Goal: Task Accomplishment & Management: Complete application form

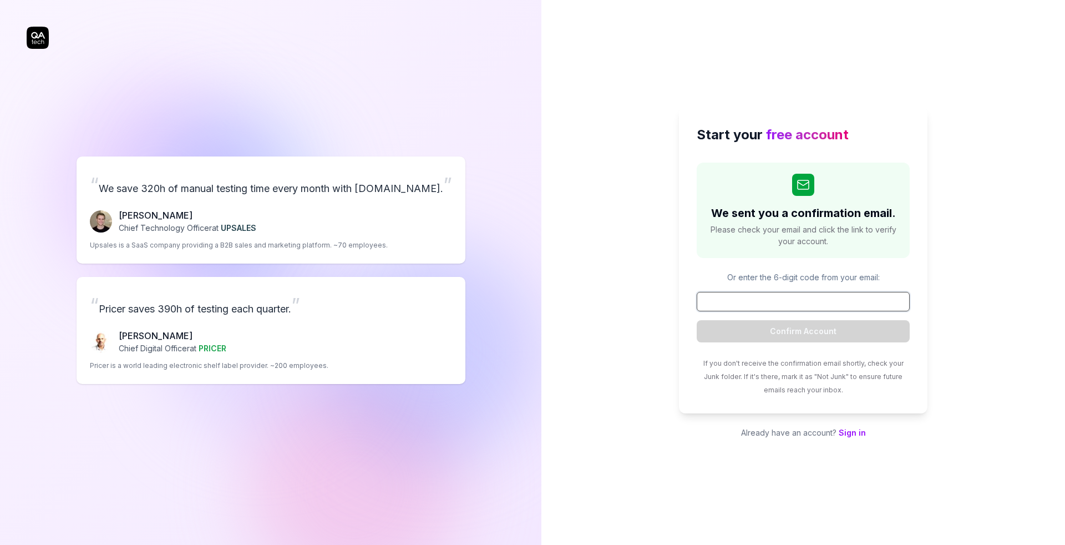
click at [767, 308] on input at bounding box center [803, 301] width 213 height 19
paste input "635525"
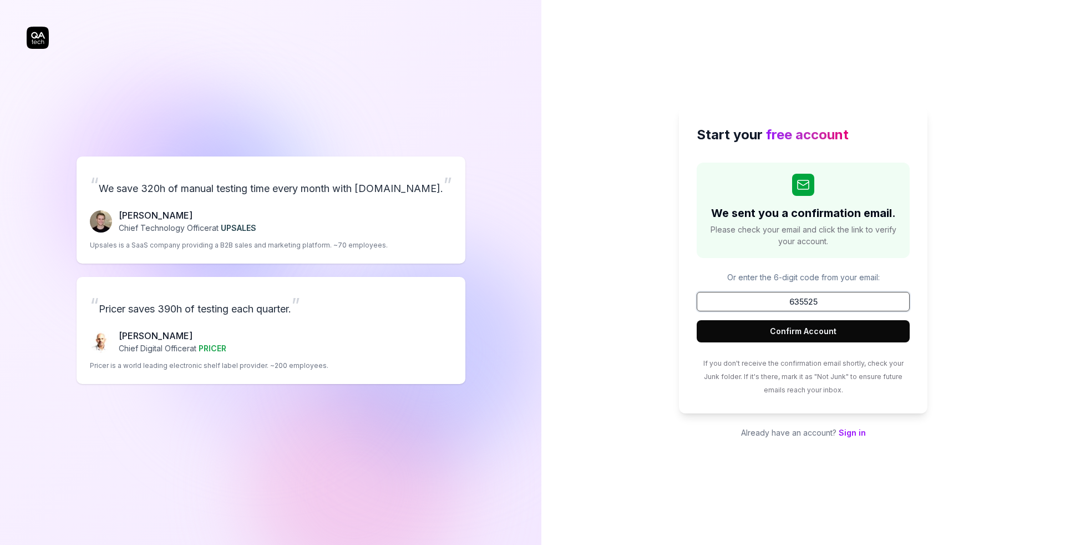
type input "635525"
click at [783, 331] on button "Confirm Account" at bounding box center [803, 331] width 213 height 22
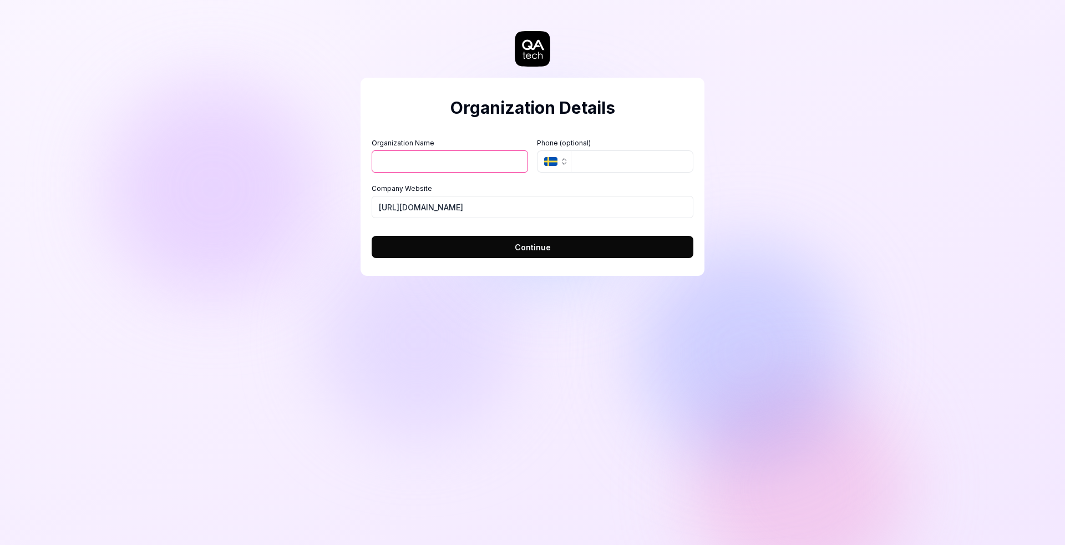
click at [441, 160] on input "Organization Name" at bounding box center [450, 161] width 156 height 22
type input "Talisman"
click at [560, 164] on icon "button" at bounding box center [564, 161] width 9 height 9
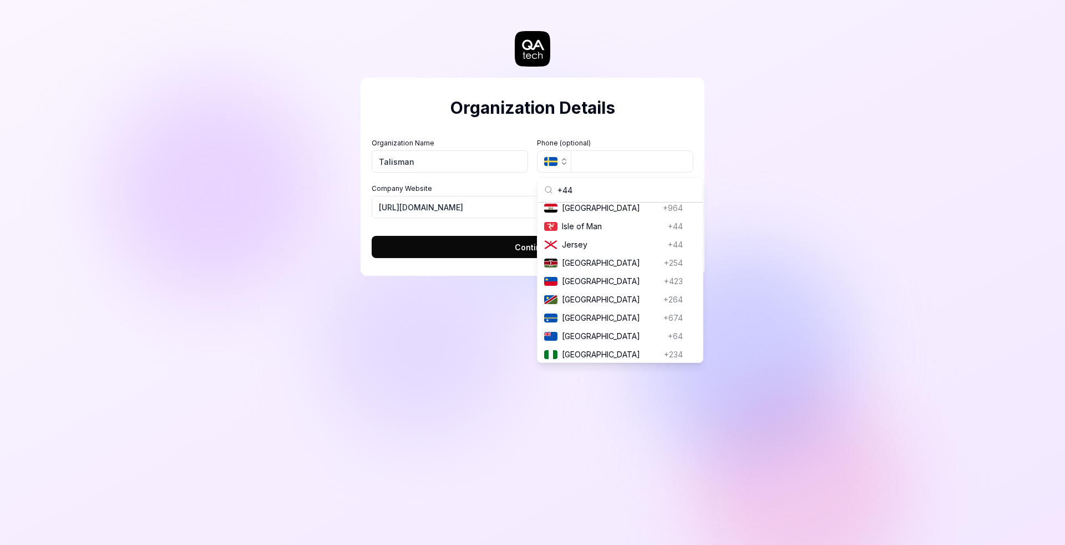
scroll to position [655, 0]
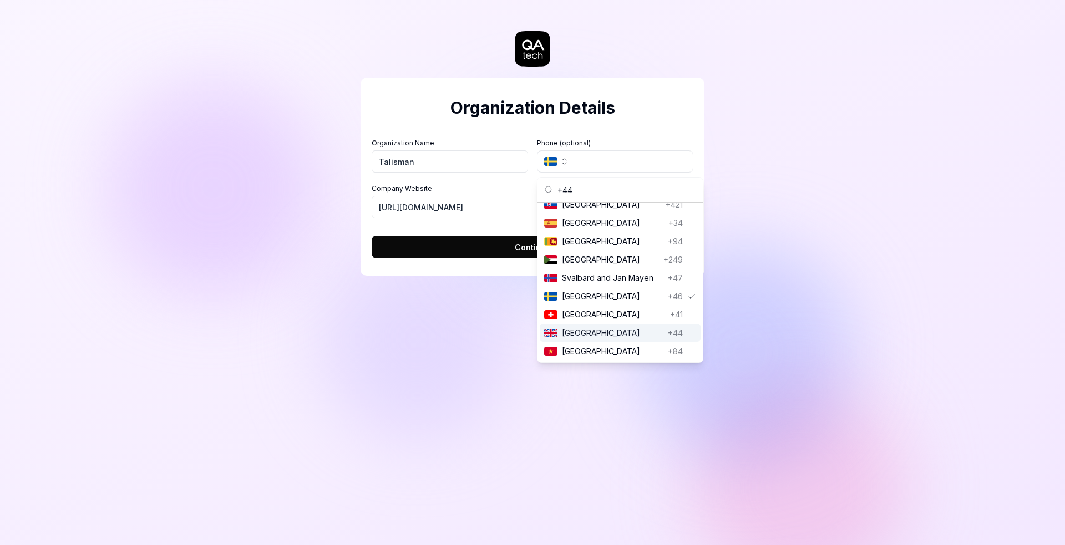
type input "+44"
click at [590, 331] on span "[GEOGRAPHIC_DATA]" at bounding box center [612, 333] width 101 height 12
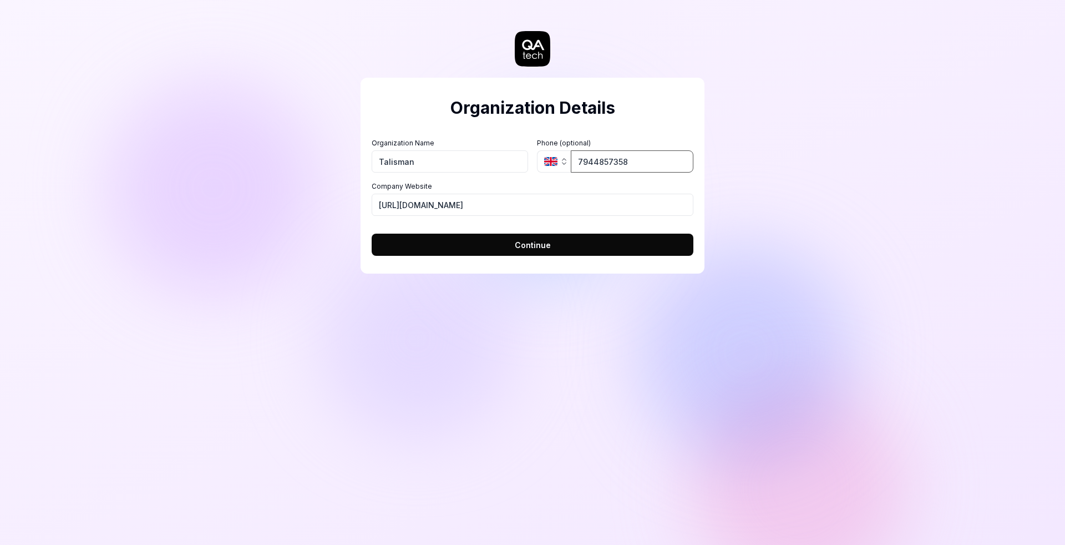
type input "7944857358"
click at [544, 243] on span "Continue" at bounding box center [533, 245] width 36 height 12
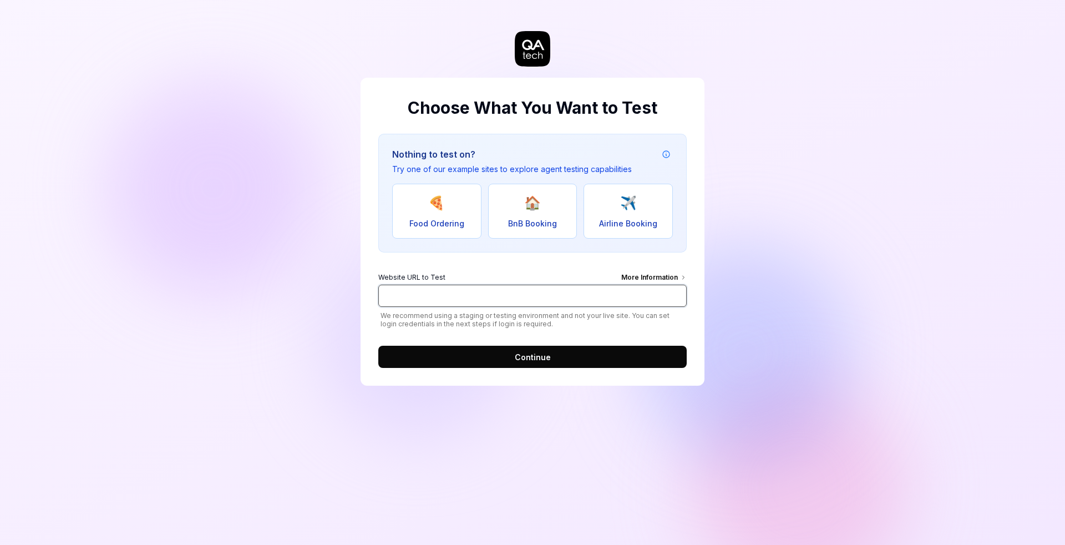
click at [490, 296] on input "Website URL to Test More Information" at bounding box center [532, 296] width 308 height 22
type input "[DOMAIN_NAME]"
click at [500, 351] on button "Continue" at bounding box center [532, 357] width 308 height 22
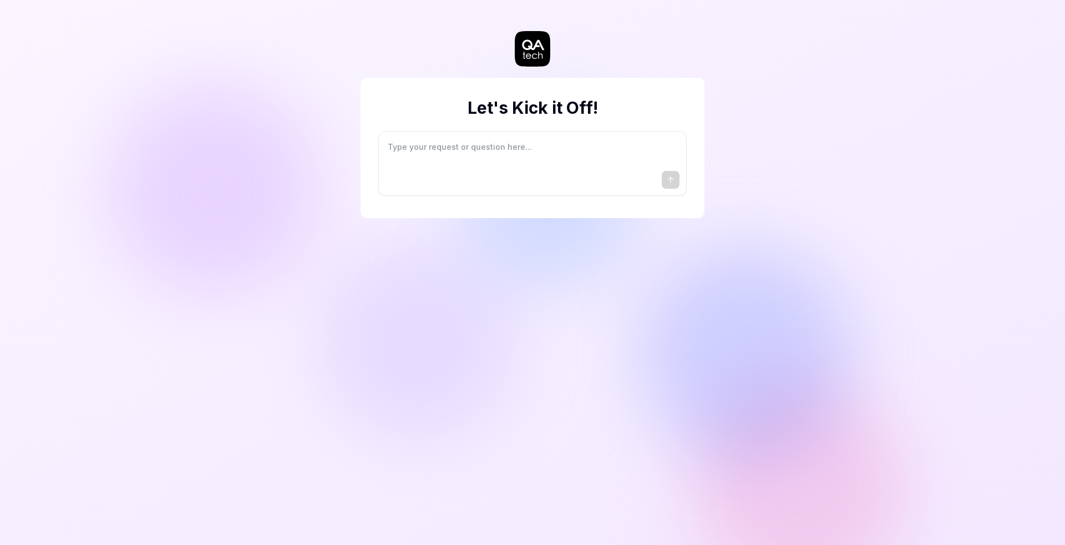
type textarea "*"
type textarea "I"
type textarea "*"
type textarea "I"
type textarea "*"
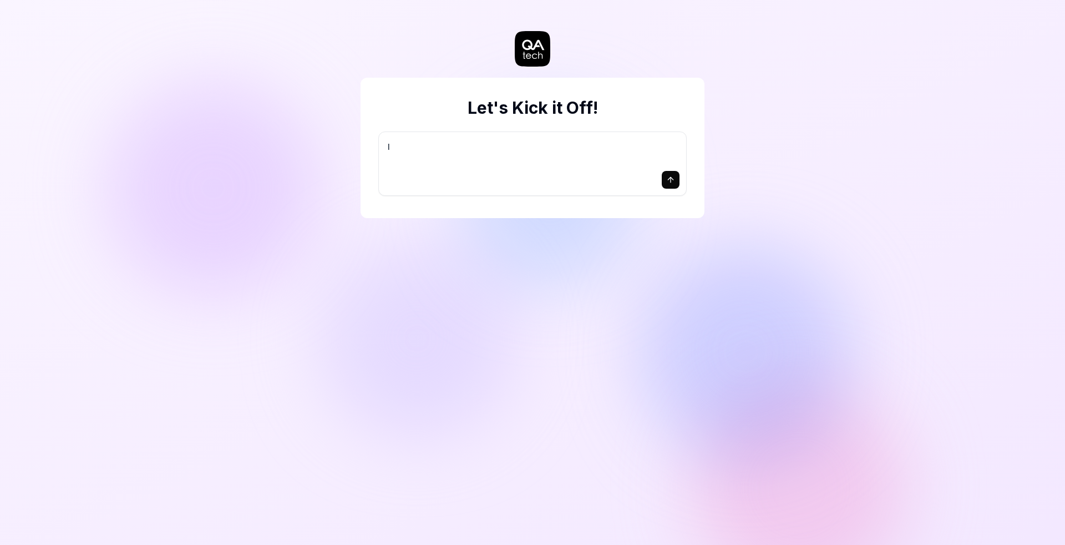
type textarea "I w"
type textarea "*"
type textarea "I wa"
type textarea "*"
type textarea "I wan"
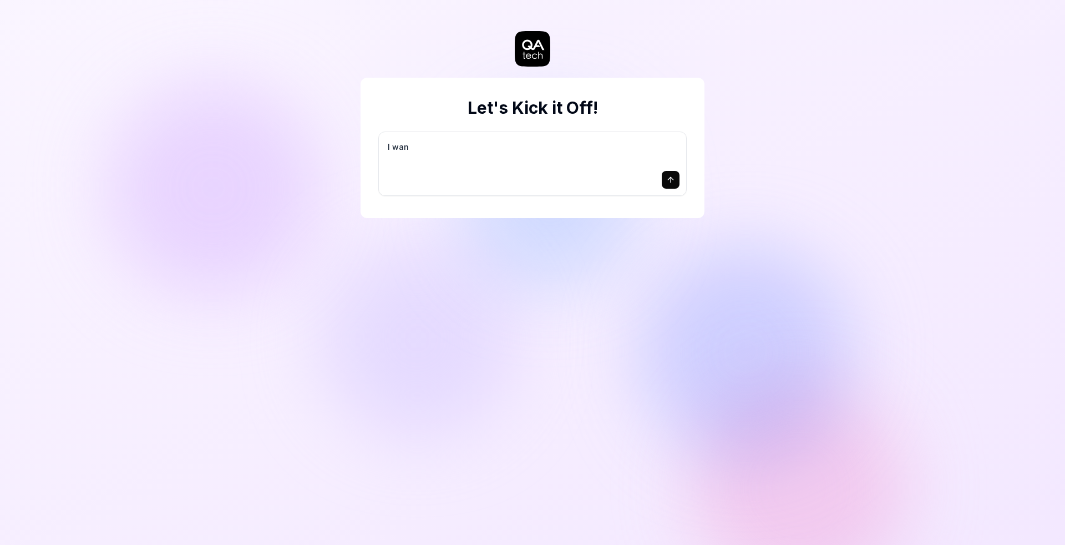
type textarea "*"
type textarea "I want"
type textarea "*"
type textarea "I want"
type textarea "*"
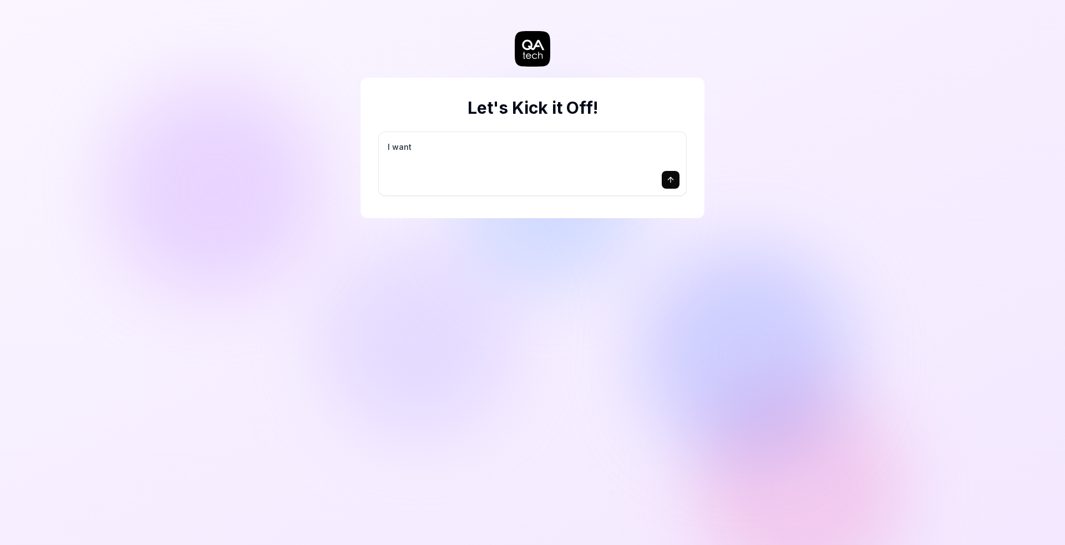
type textarea "I want a"
type textarea "*"
type textarea "I want a"
type textarea "*"
type textarea "I want a g"
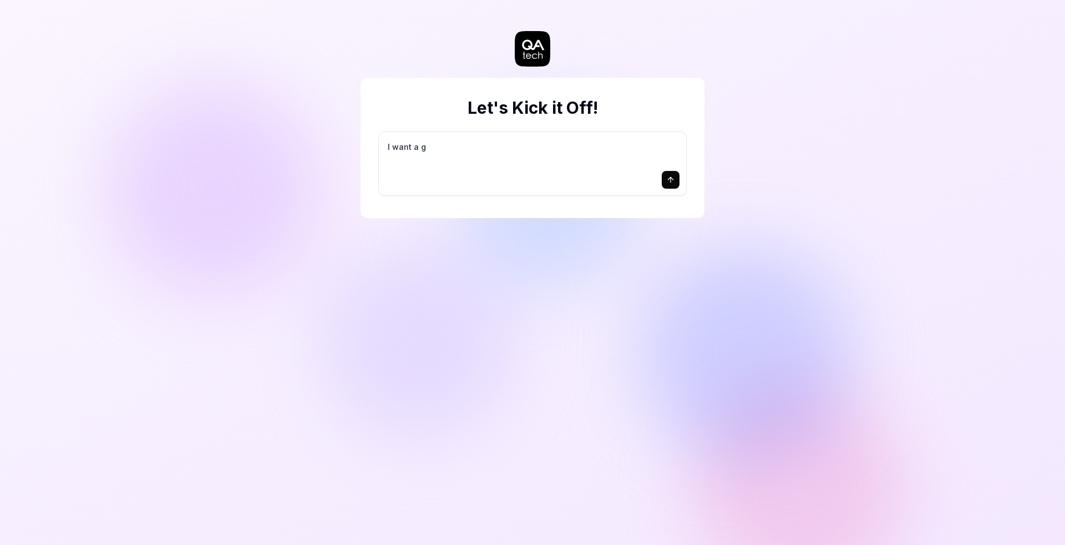
type textarea "*"
type textarea "I want a go"
type textarea "*"
type textarea "I want a goo"
type textarea "*"
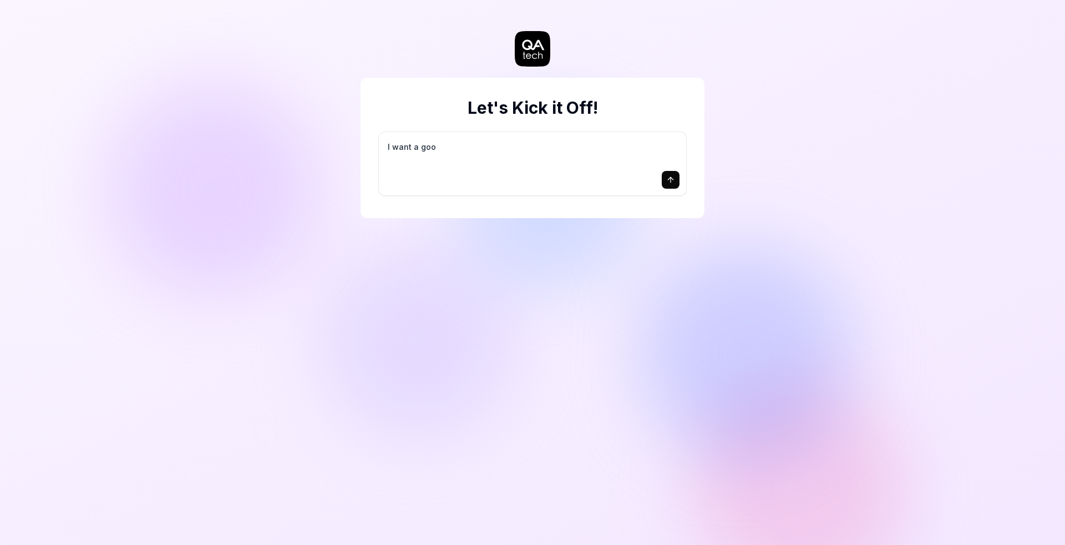
type textarea "I want a good"
type textarea "*"
type textarea "I want a good"
type textarea "*"
type textarea "I want a good t"
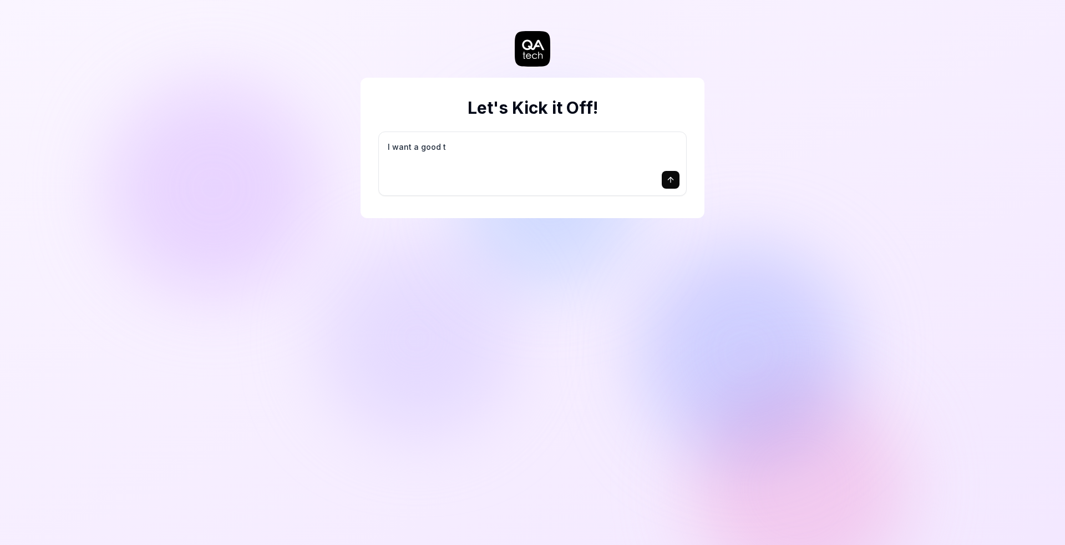
type textarea "*"
type textarea "I want a good te"
type textarea "*"
type textarea "I want a good tes"
type textarea "*"
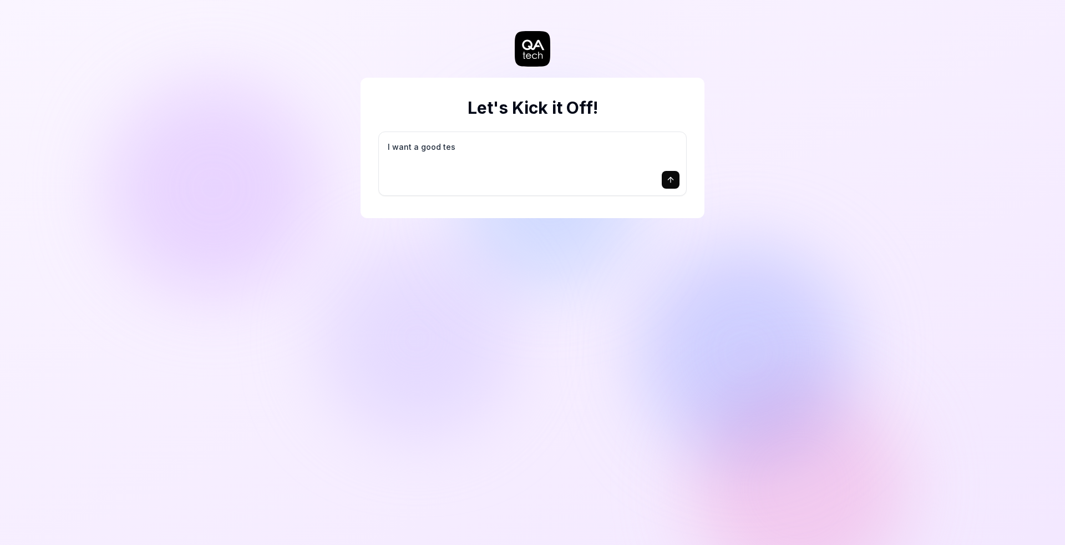
type textarea "I want a good test"
type textarea "*"
type textarea "I want a good test"
type textarea "*"
type textarea "I want a good test s"
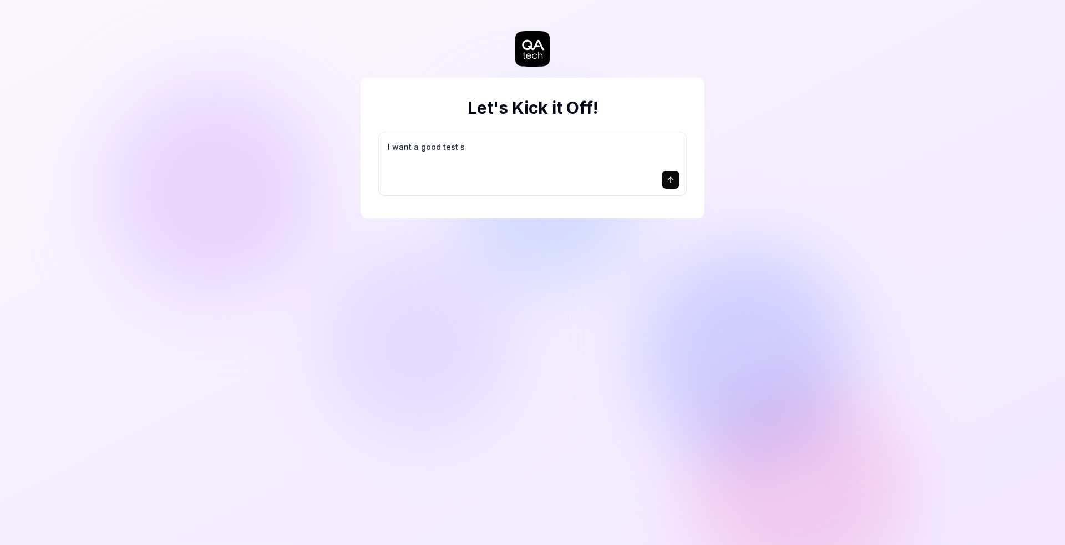
type textarea "*"
type textarea "I want a good test se"
type textarea "*"
type textarea "I want a good test set"
type textarea "*"
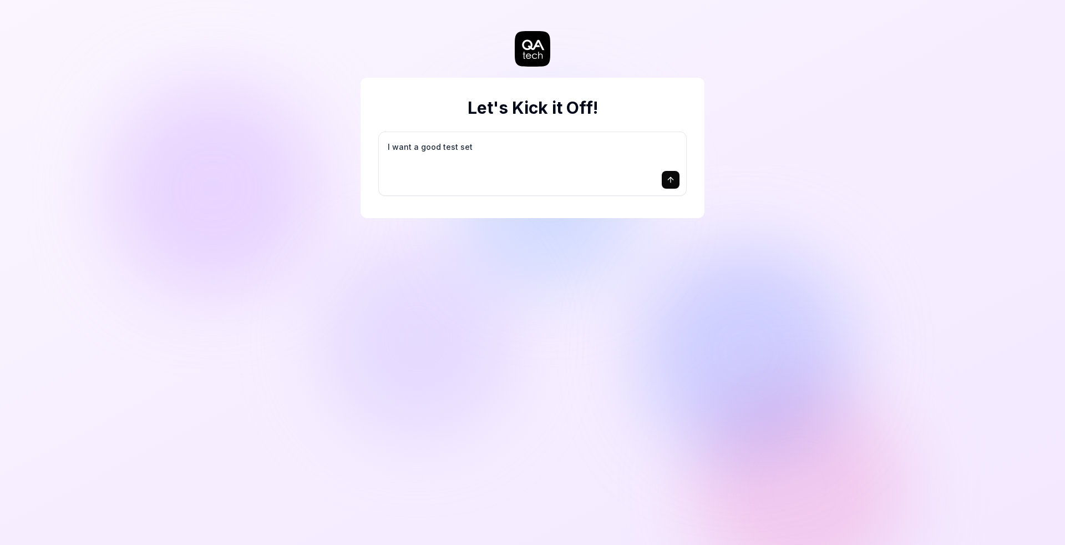
type textarea "I want a good test setu"
type textarea "*"
type textarea "I want a good test setup"
type textarea "*"
type textarea "I want a good test setup"
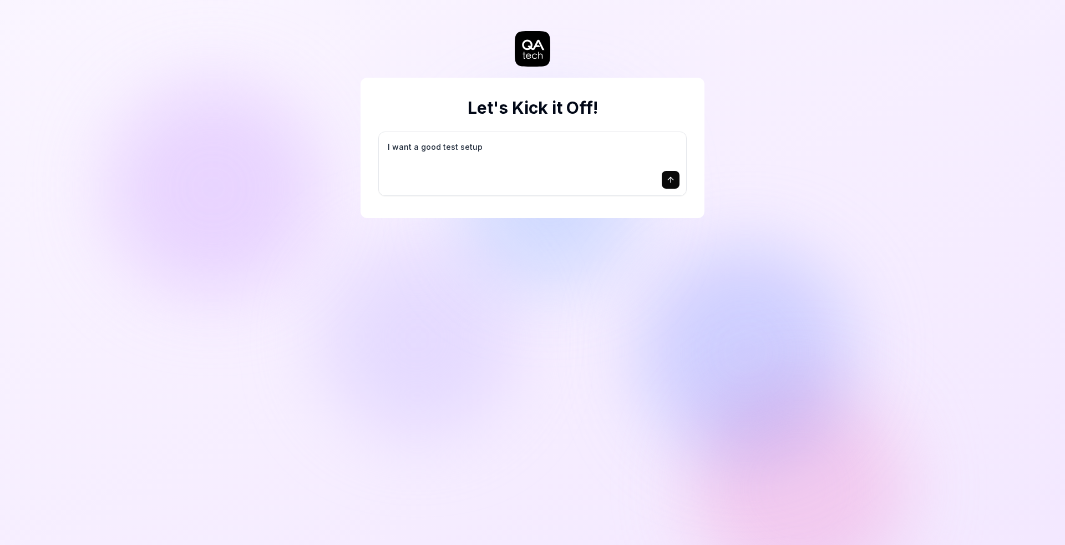
type textarea "*"
type textarea "I want a good test setup f"
type textarea "*"
type textarea "I want a good test setup fo"
type textarea "*"
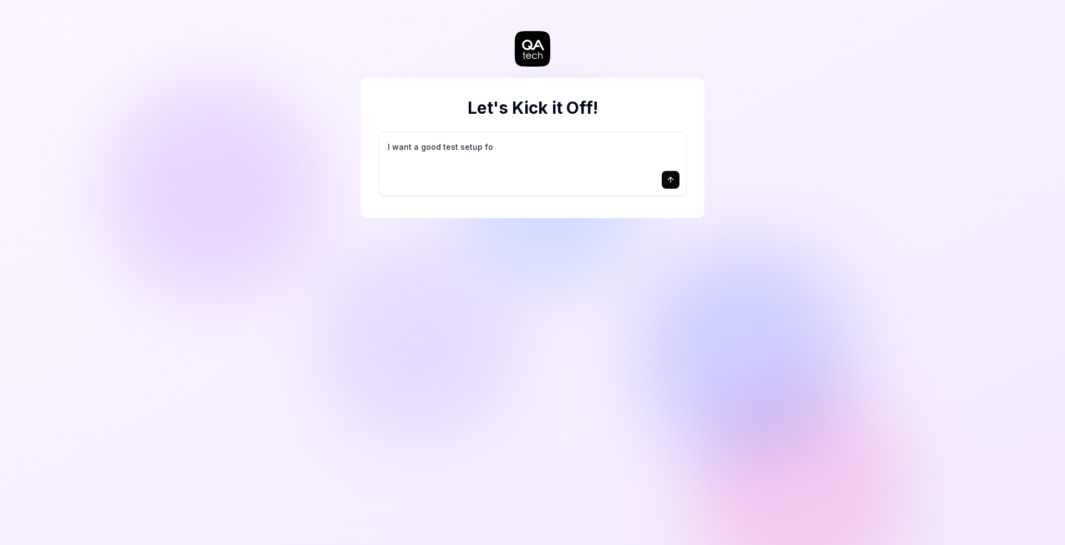
type textarea "I want a good test setup for"
type textarea "*"
type textarea "I want a good test setup for"
type textarea "*"
type textarea "I want a good test setup for m"
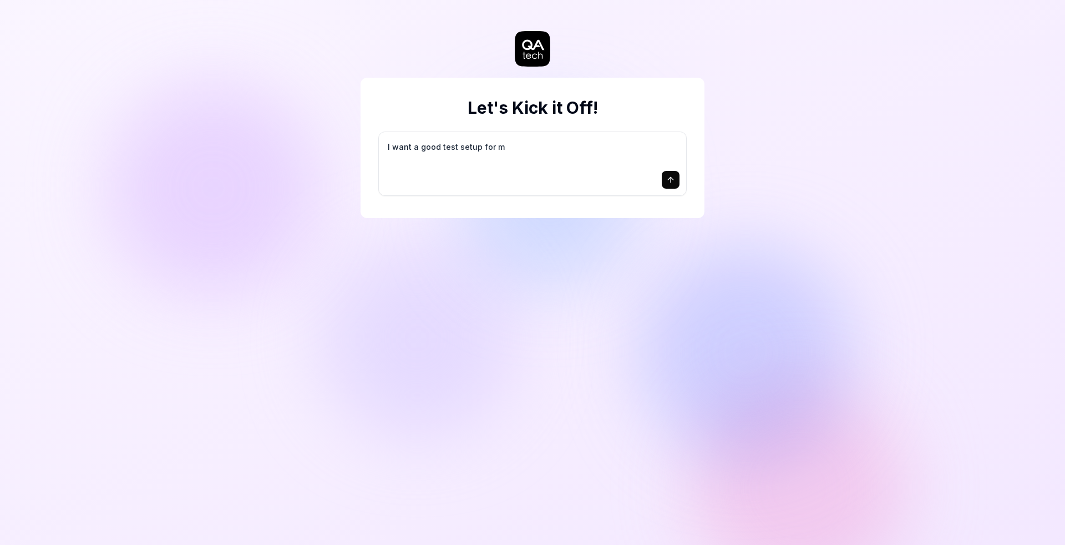
type textarea "*"
type textarea "I want a good test setup for my"
type textarea "*"
type textarea "I want a good test setup for my"
type textarea "*"
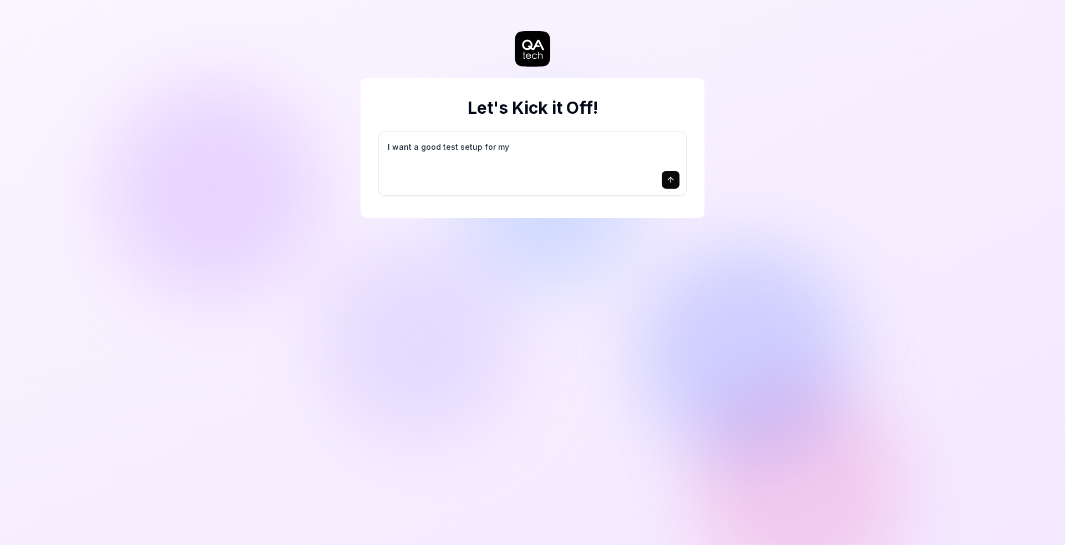
type textarea "I want a good test setup for my s"
type textarea "*"
type textarea "I want a good test setup for my si"
type textarea "*"
type textarea "I want a good test setup for my sit"
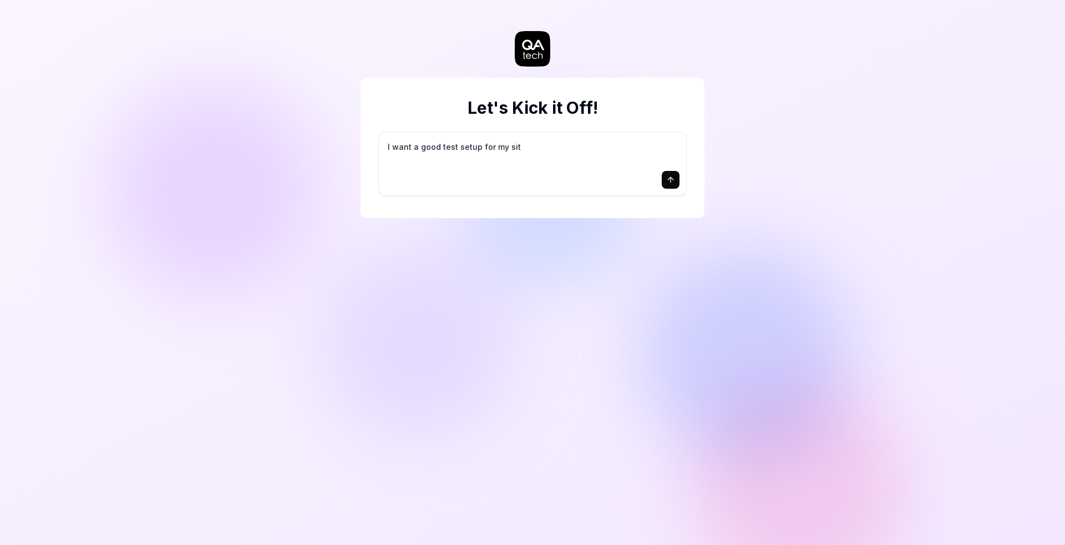
type textarea "*"
type textarea "I want a good test setup for my site"
type textarea "*"
type textarea "I want a good test setup for my site"
type textarea "*"
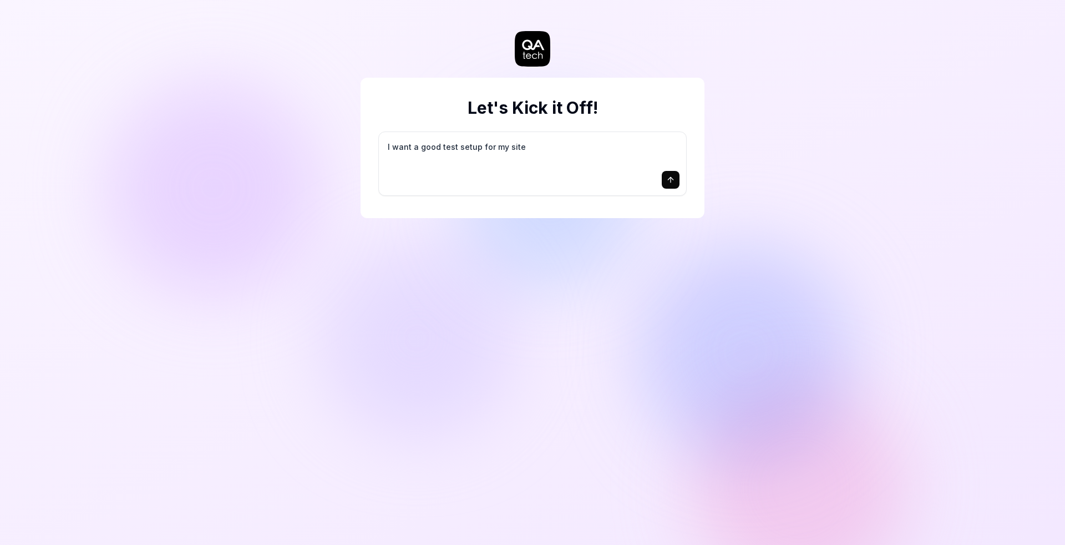
type textarea "I want a good test setup for my site -"
type textarea "*"
type textarea "I want a good test setup for my site -"
type textarea "*"
type textarea "I want a good test setup for my site - h"
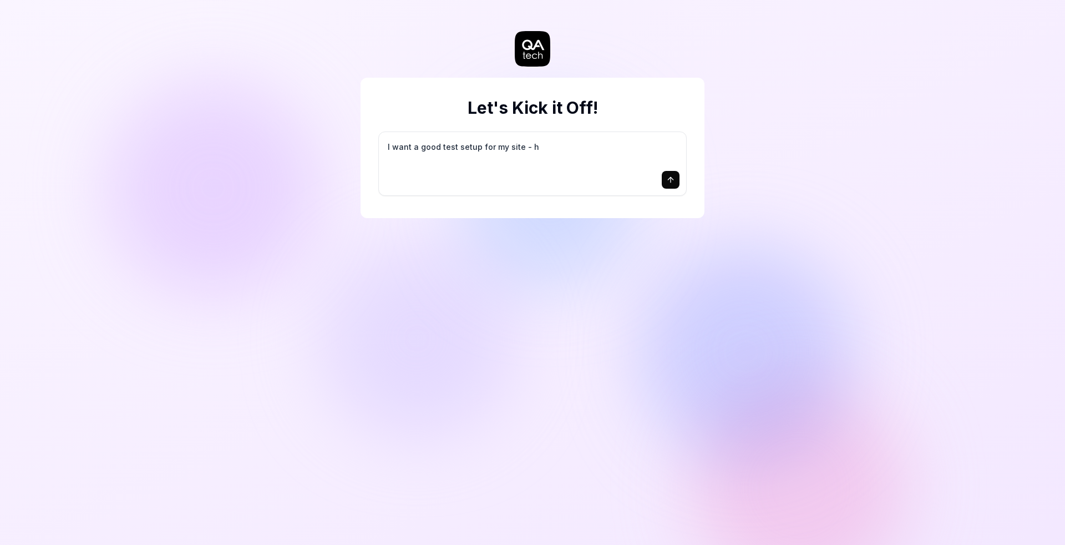
type textarea "*"
type textarea "I want a good test setup for my site - he"
type textarea "*"
type textarea "I want a good test setup for my site - hel"
type textarea "*"
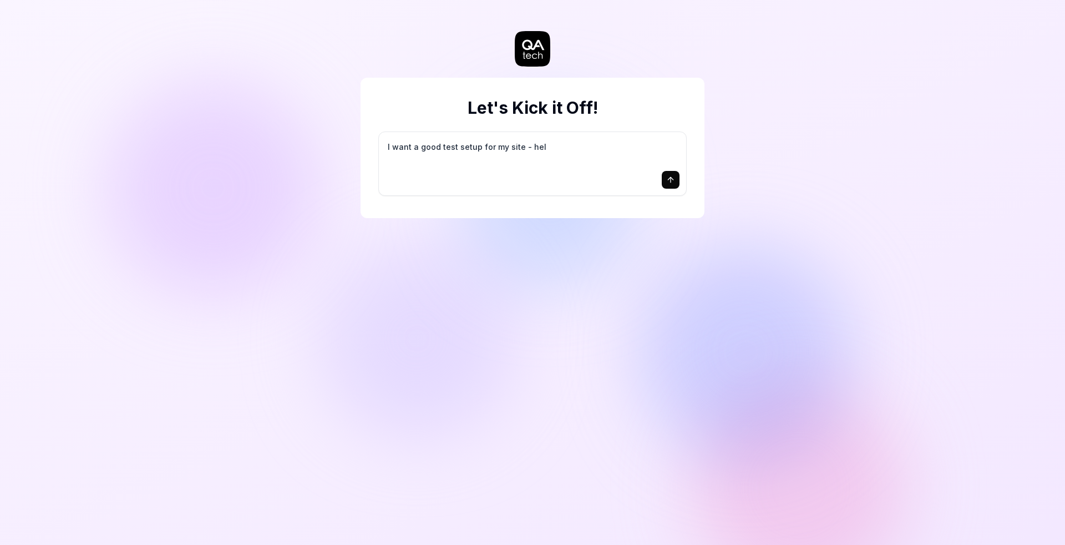
type textarea "I want a good test setup for my site - help"
type textarea "*"
type textarea "I want a good test setup for my site - help"
type textarea "*"
type textarea "I want a good test setup for my site - help m"
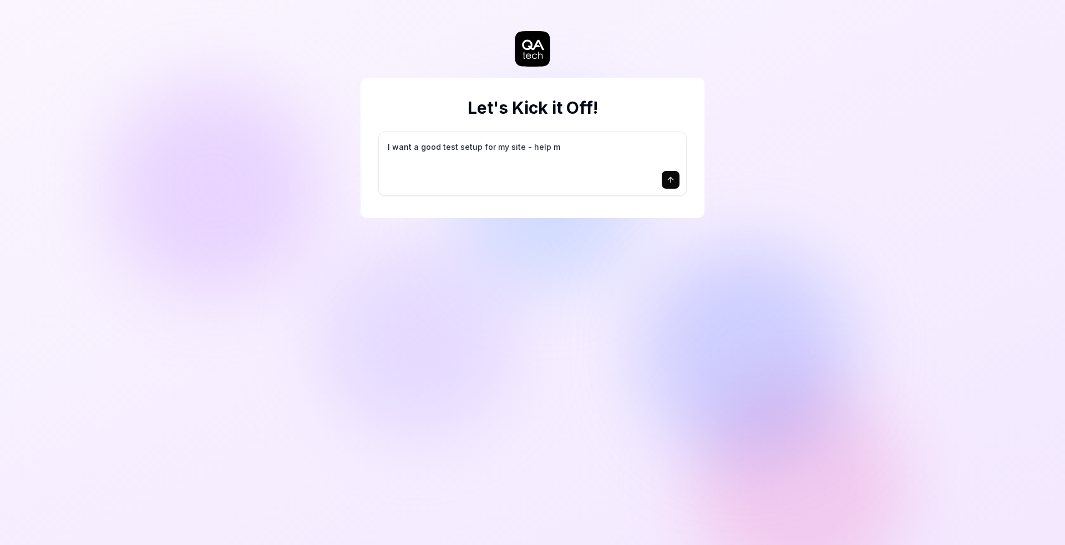
type textarea "*"
type textarea "I want a good test setup for my site - help me"
type textarea "*"
type textarea "I want a good test setup for my site - help me"
type textarea "*"
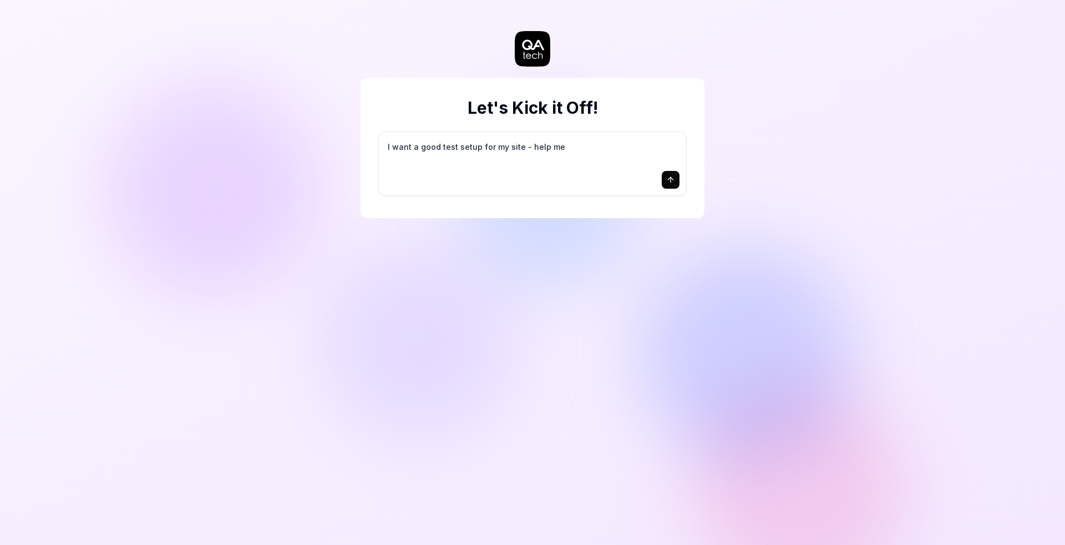
type textarea "I want a good test setup for my site - help me c"
type textarea "*"
type textarea "I want a good test setup for my site - help me cr"
type textarea "*"
type textarea "I want a good test setup for my site - help me cre"
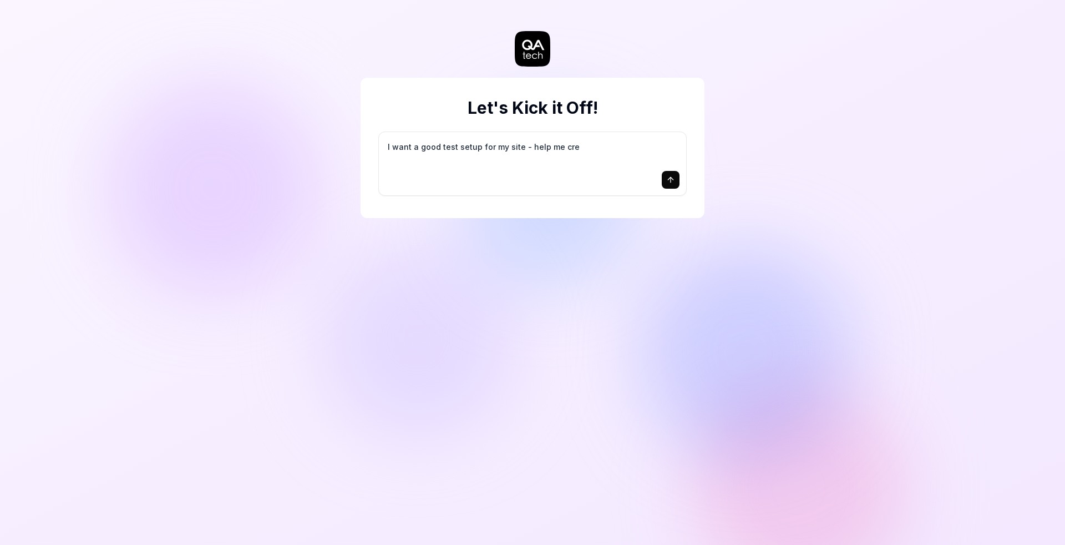
type textarea "*"
type textarea "I want a good test setup for my site - help me crea"
type textarea "*"
type textarea "I want a good test setup for my site - help me creat"
type textarea "*"
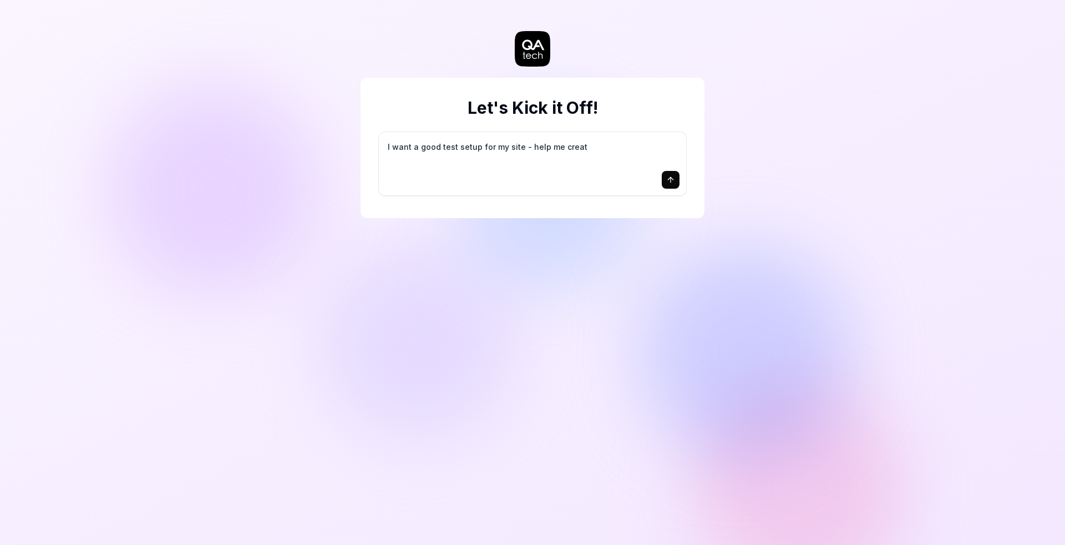
type textarea "I want a good test setup for my site - help me create"
type textarea "*"
type textarea "I want a good test setup for my site - help me create"
type textarea "*"
type textarea "I want a good test setup for my site - help me create t"
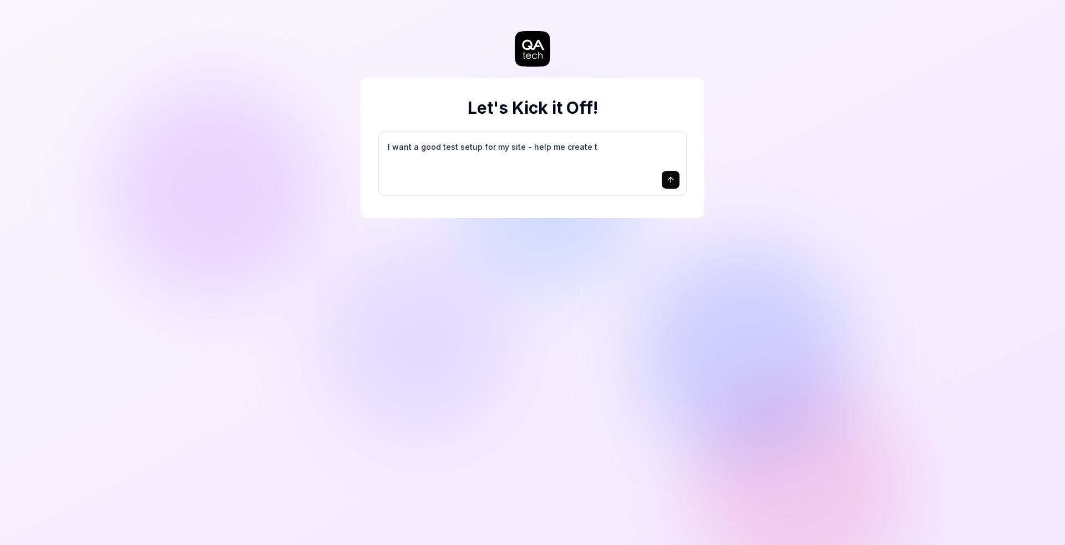
type textarea "*"
type textarea "I want a good test setup for my site - help me create th"
type textarea "*"
type textarea "I want a good test setup for my site - help me create the"
type textarea "*"
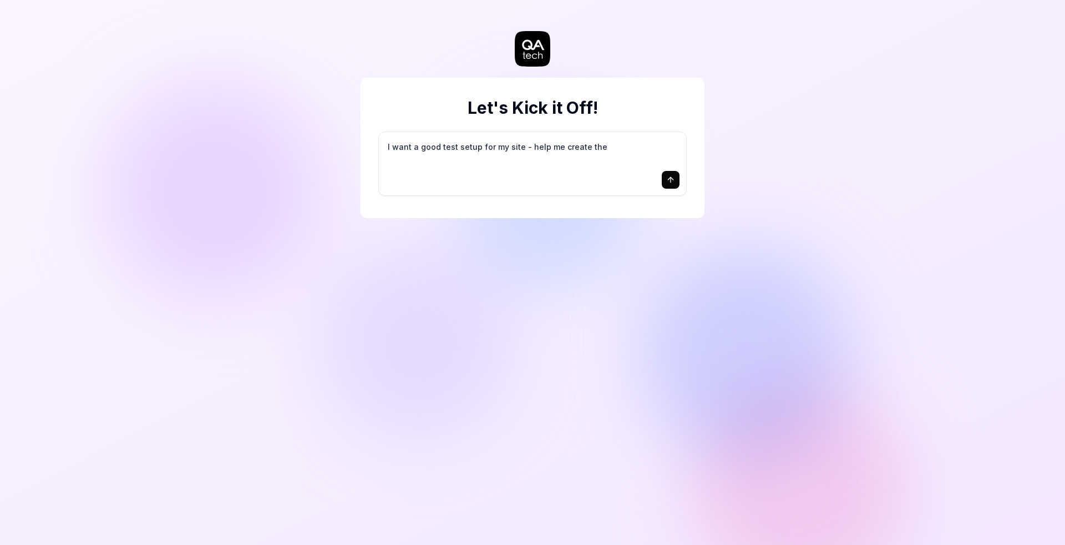
type textarea "I want a good test setup for my site - help me create the"
type textarea "*"
type textarea "I want a good test setup for my site - help me create the f"
type textarea "*"
type textarea "I want a good test setup for my site - help me create the fi"
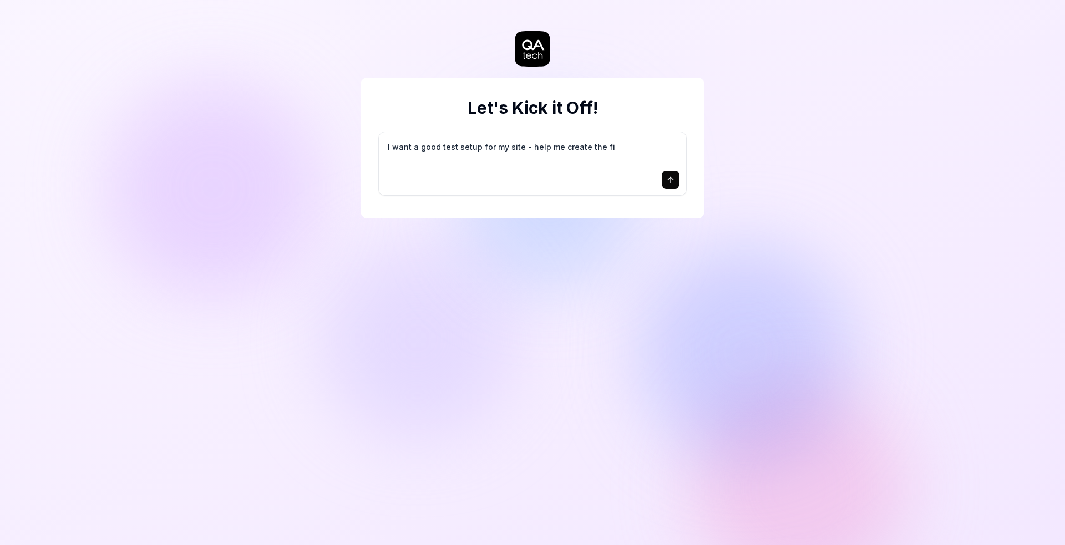
type textarea "*"
type textarea "I want a good test setup for my site - help me create the fir"
type textarea "*"
type textarea "I want a good test setup for my site - help me create the firs"
type textarea "*"
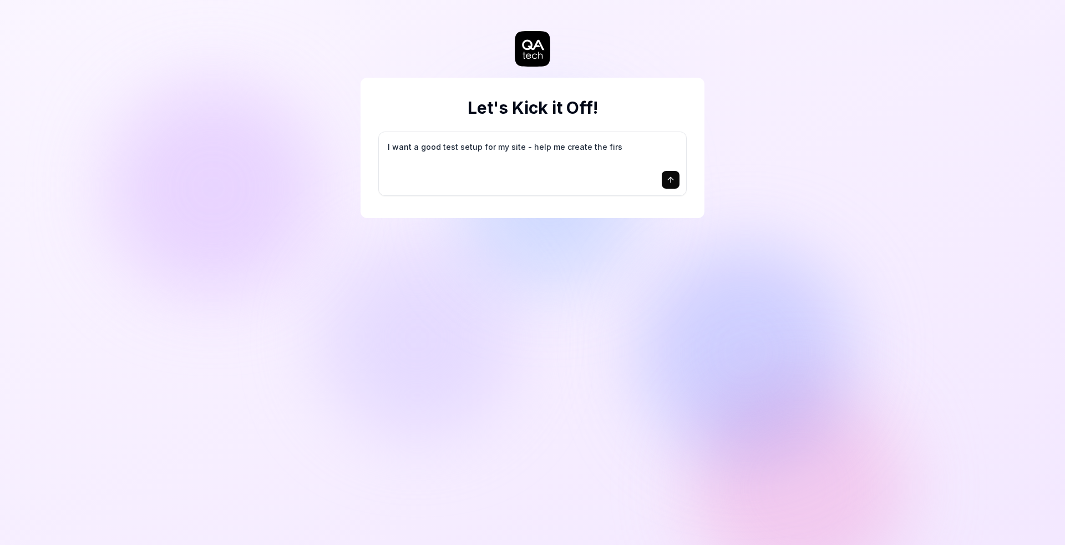
type textarea "I want a good test setup for my site - help me create the first"
type textarea "*"
type textarea "I want a good test setup for my site - help me create the first"
type textarea "*"
type textarea "I want a good test setup for my site - help me create the first 3"
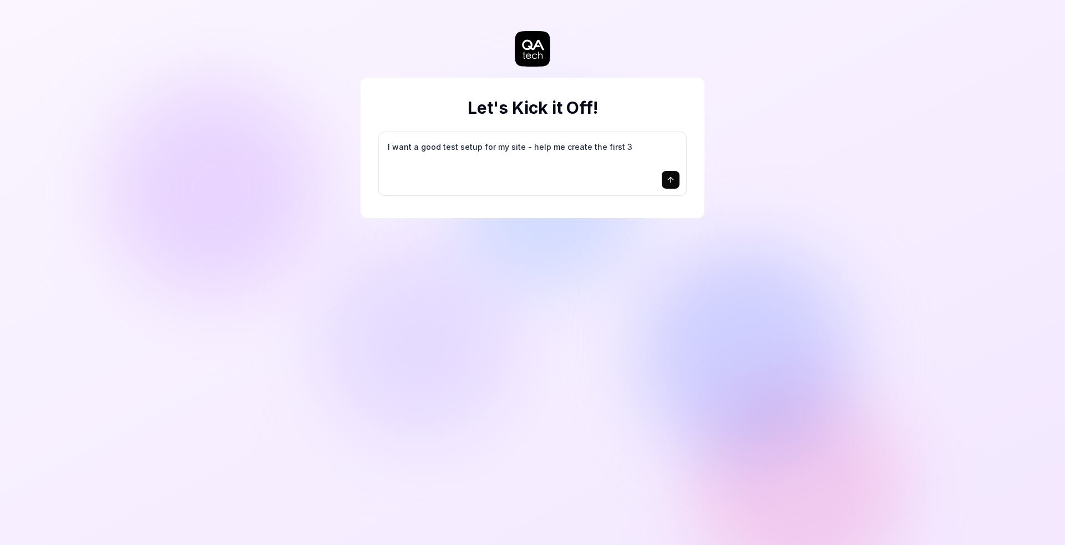
type textarea "*"
type textarea "I want a good test setup for my site - help me create the first 3-"
type textarea "*"
type textarea "I want a good test setup for my site - help me create the first 3-5"
type textarea "*"
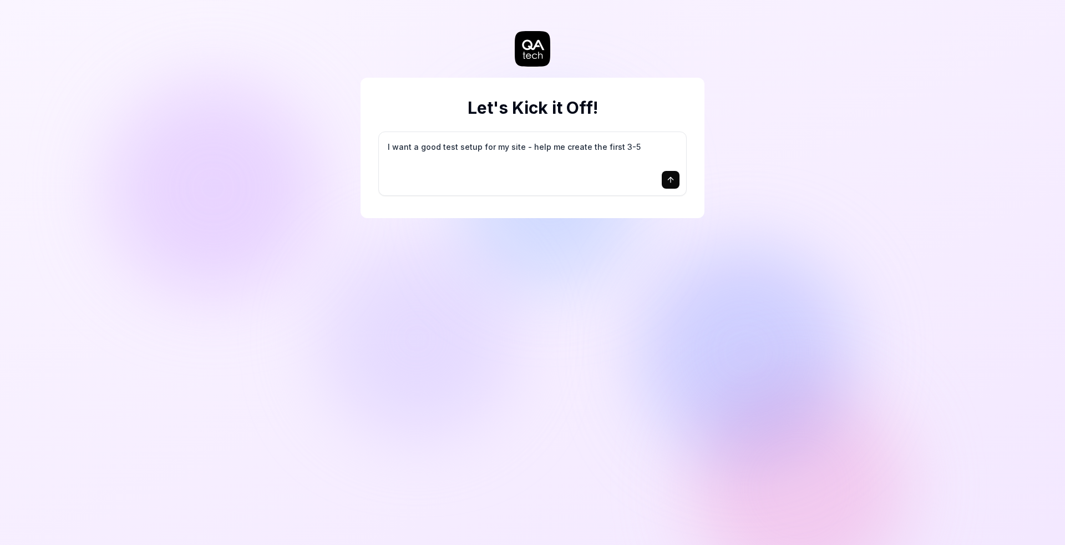
type textarea "I want a good test setup for my site - help me create the first 3-5"
type textarea "*"
type textarea "I want a good test setup for my site - help me create the first 3-5 t"
type textarea "*"
type textarea "I want a good test setup for my site - help me create the first 3-5 te"
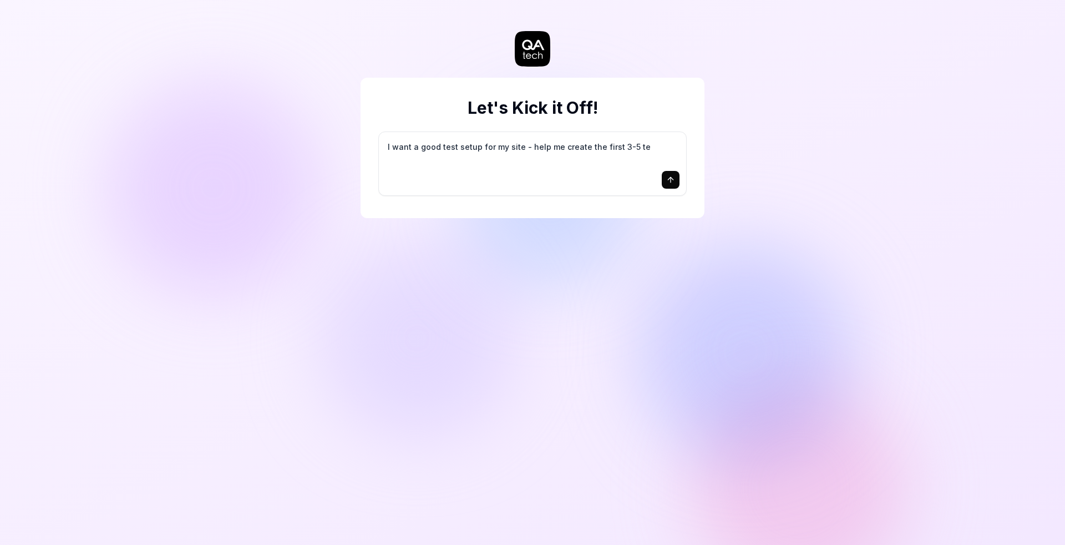
type textarea "*"
type textarea "I want a good test setup for my site - help me create the first 3-5 tes"
type textarea "*"
type textarea "I want a good test setup for my site - help me create the first 3-5 test"
type textarea "*"
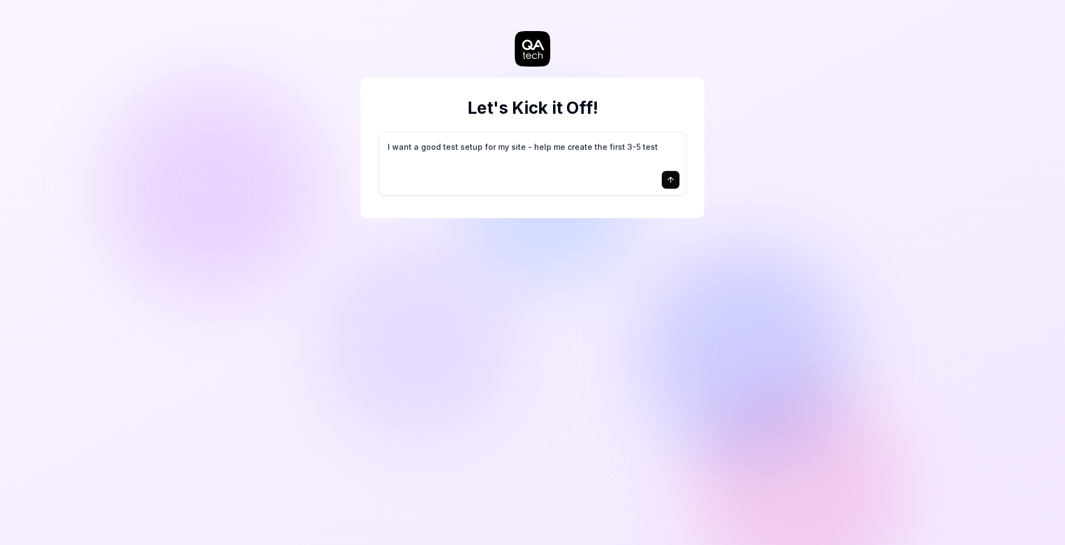
type textarea "I want a good test setup for my site - help me create the first 3-5 test"
type textarea "*"
type textarea "I want a good test setup for my site - help me create the first 3-5 test c"
type textarea "*"
type textarea "I want a good test setup for my site - help me create the first 3-5 test ca"
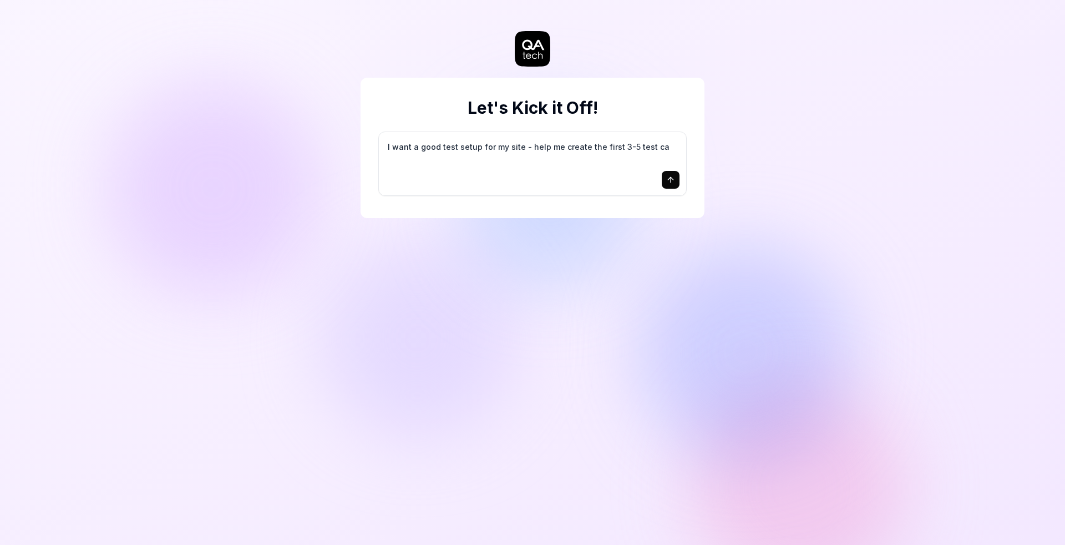
type textarea "*"
type textarea "I want a good test setup for my site - help me create the first 3-5 test cas"
type textarea "*"
type textarea "I want a good test setup for my site - help me create the first 3-5 test case"
type textarea "*"
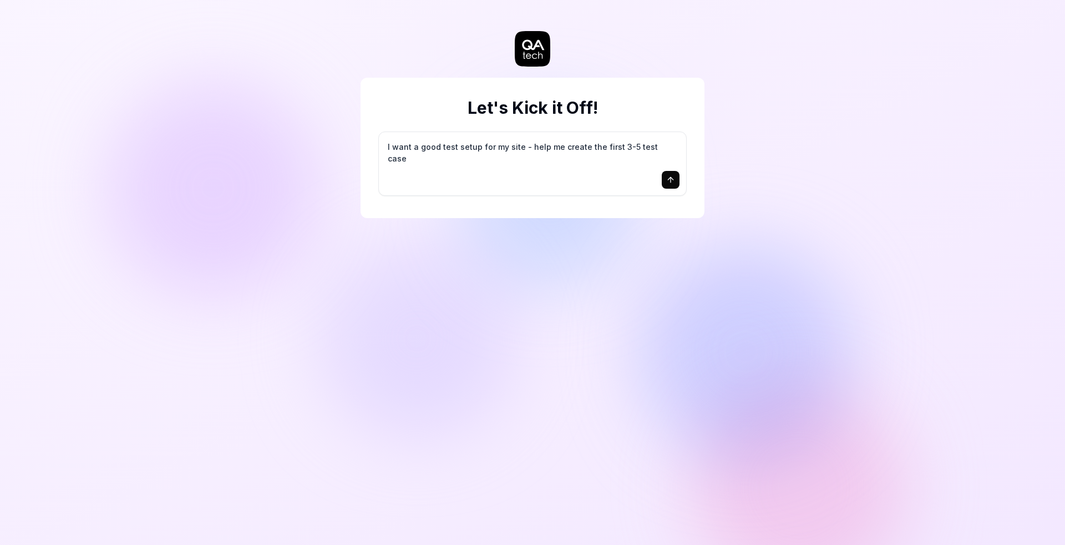
type textarea "I want a good test setup for my site - help me create the first 3-5 test cases"
click at [535, 163] on textarea "I want a good test setup for my site - help me create the first 3-5 test cases" at bounding box center [532, 153] width 294 height 28
click at [674, 181] on icon "submit" at bounding box center [670, 179] width 9 height 9
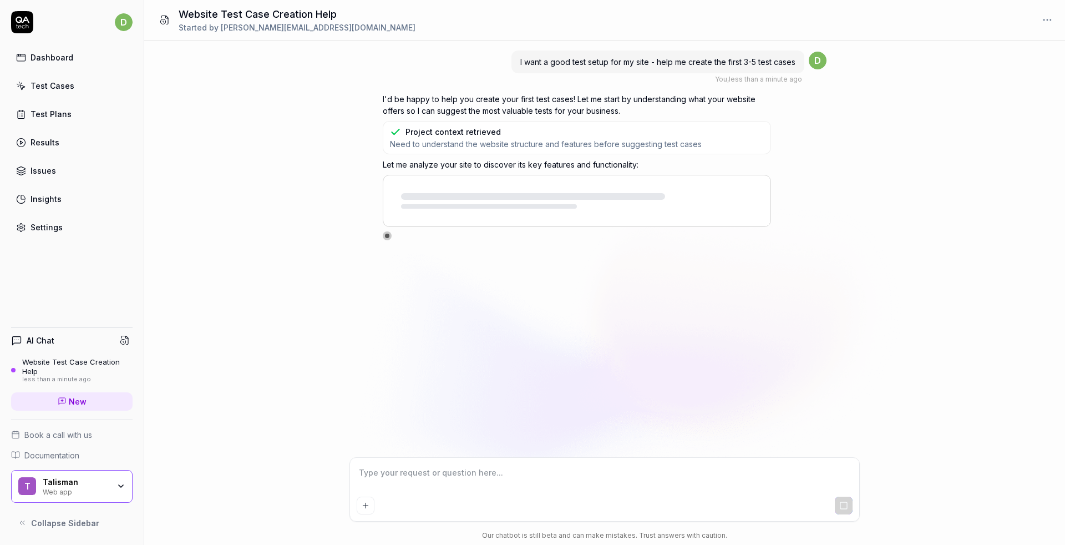
click at [44, 228] on div "Settings" at bounding box center [47, 227] width 32 height 12
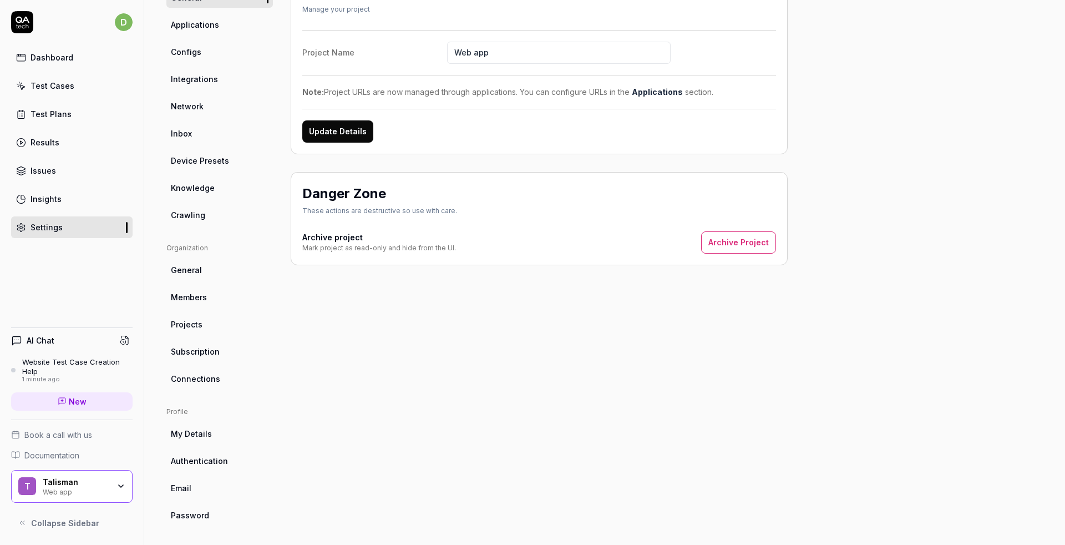
scroll to position [119, 0]
click at [209, 349] on span "Subscription" at bounding box center [195, 349] width 49 height 12
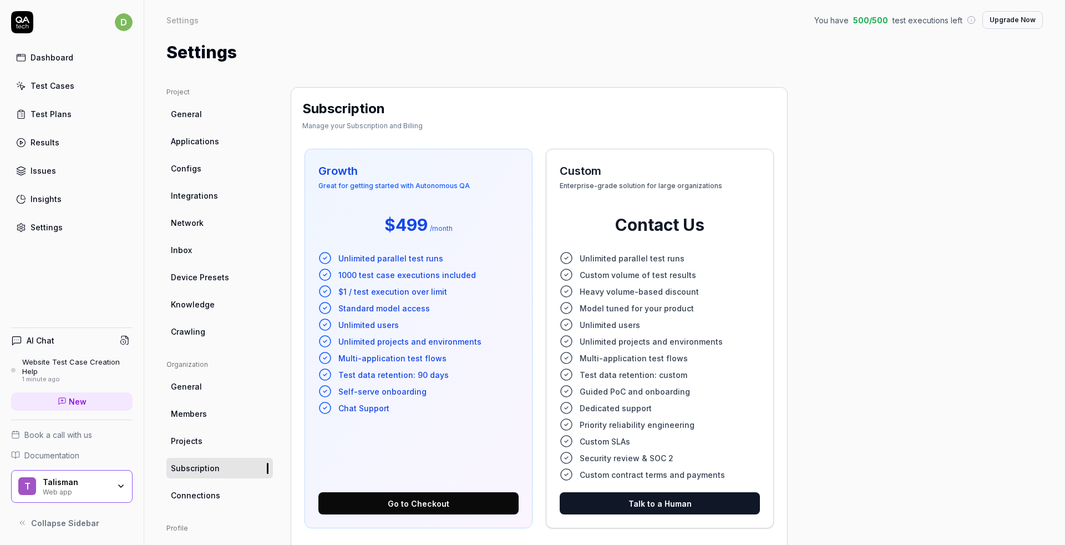
click at [48, 85] on div "Test Cases" at bounding box center [53, 86] width 44 height 12
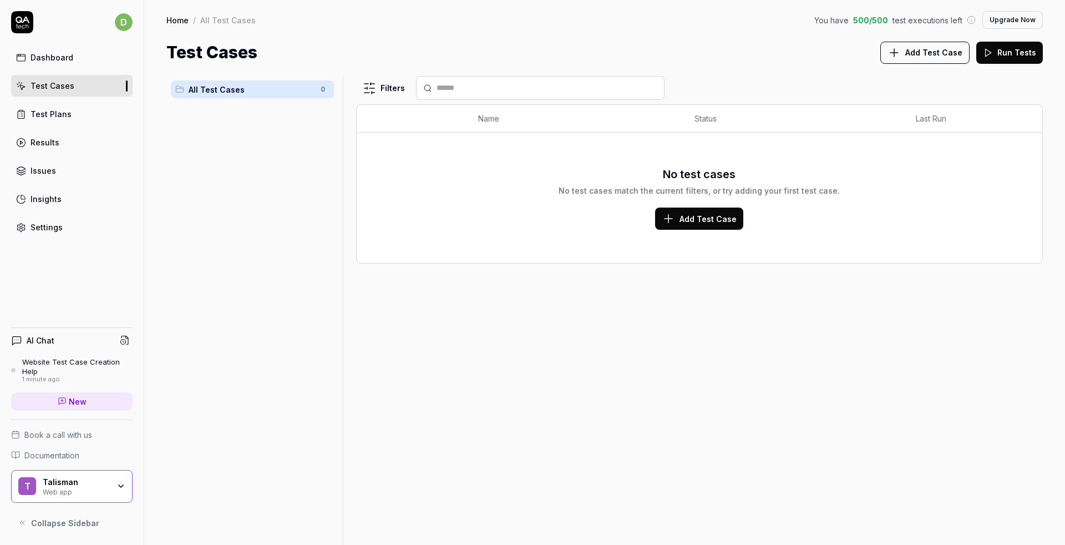
click at [55, 58] on div "Dashboard" at bounding box center [52, 58] width 43 height 12
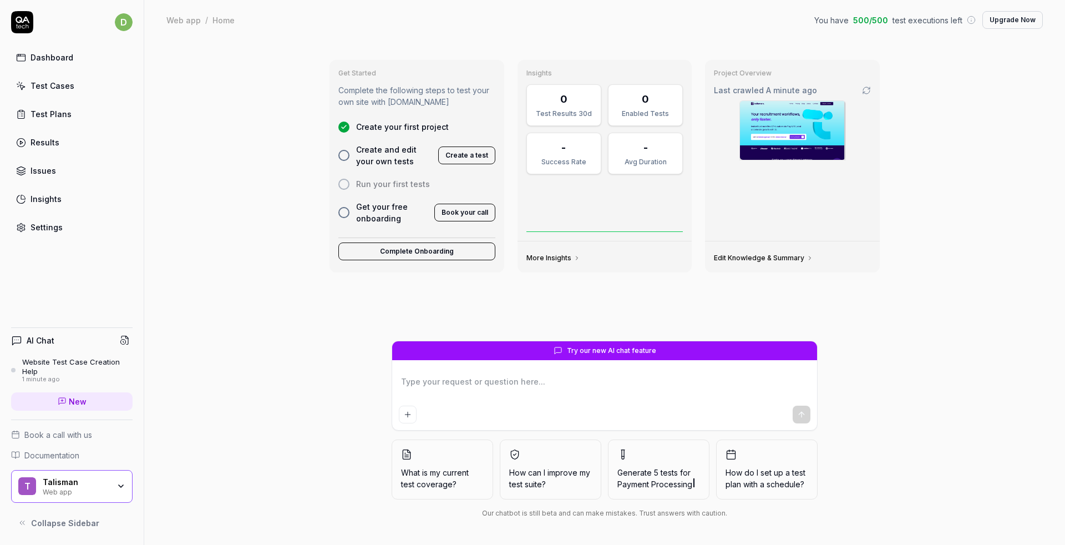
click at [446, 154] on button "Create a test" at bounding box center [466, 155] width 57 height 18
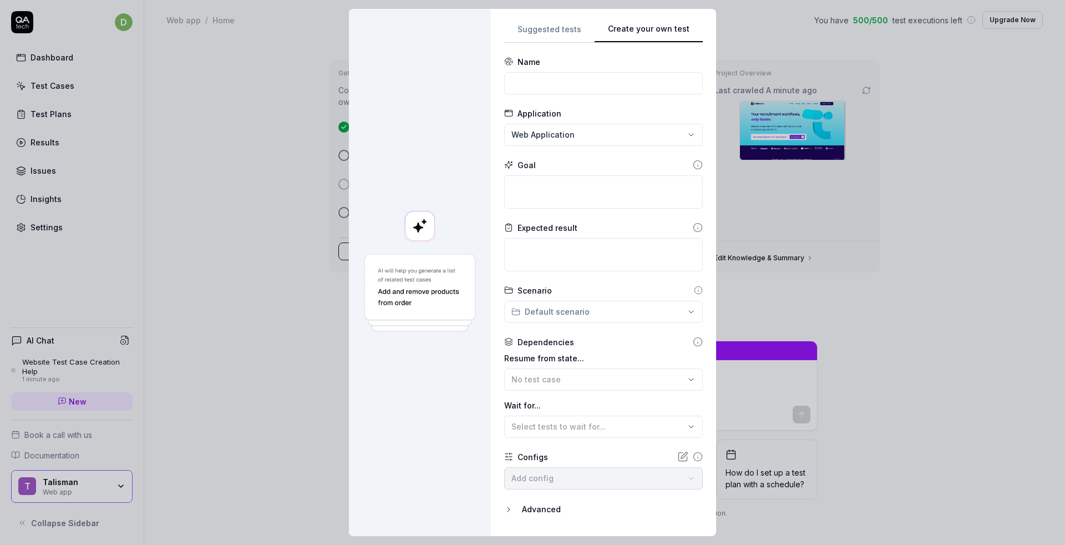
click at [671, 150] on div "Suggested tests Create your own test Name Application Web Application Goal Expe…" at bounding box center [603, 272] width 199 height 500
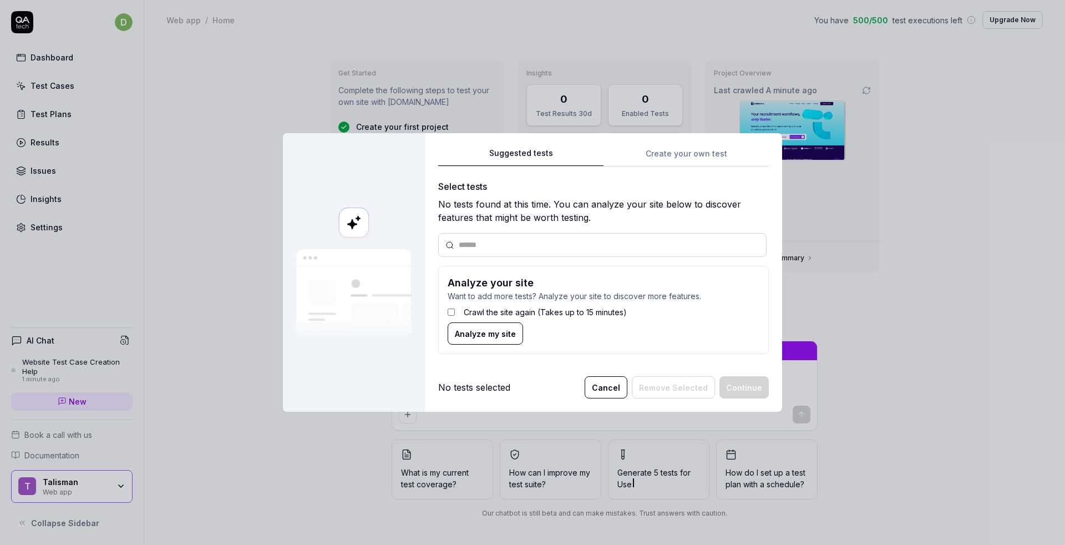
click at [520, 26] on div "Suggested tests Suggested tests Create your own test Select tests No tests foun…" at bounding box center [532, 272] width 1065 height 545
click at [605, 388] on button "Cancel" at bounding box center [606, 387] width 43 height 22
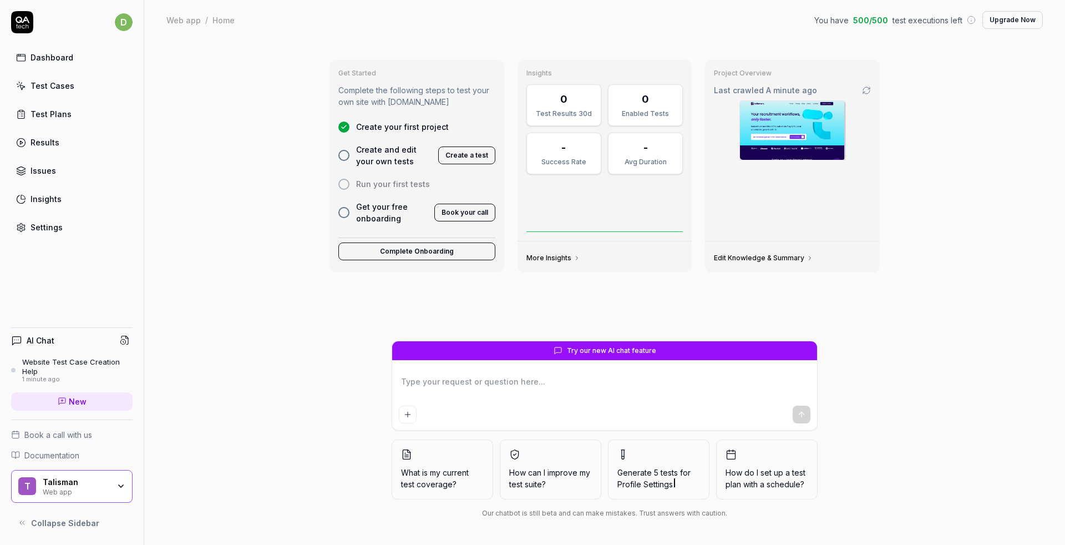
click at [865, 309] on div "Get Started Complete the following steps to test your own site with [DOMAIN_NAM…" at bounding box center [605, 196] width 568 height 290
type textarea "*"
click at [68, 119] on div "Test Plans" at bounding box center [51, 114] width 41 height 12
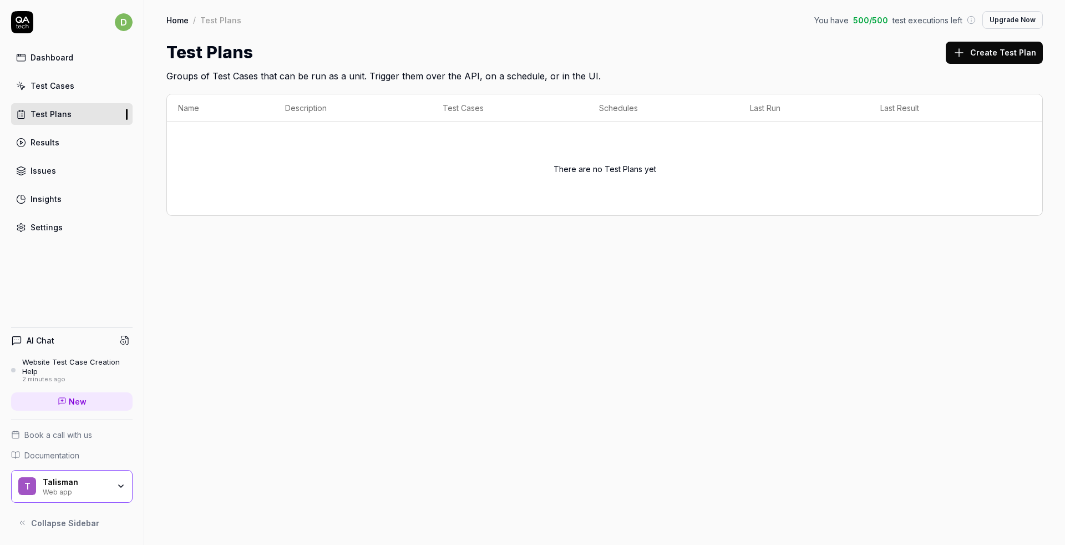
click at [61, 94] on link "Test Cases" at bounding box center [71, 86] width 121 height 22
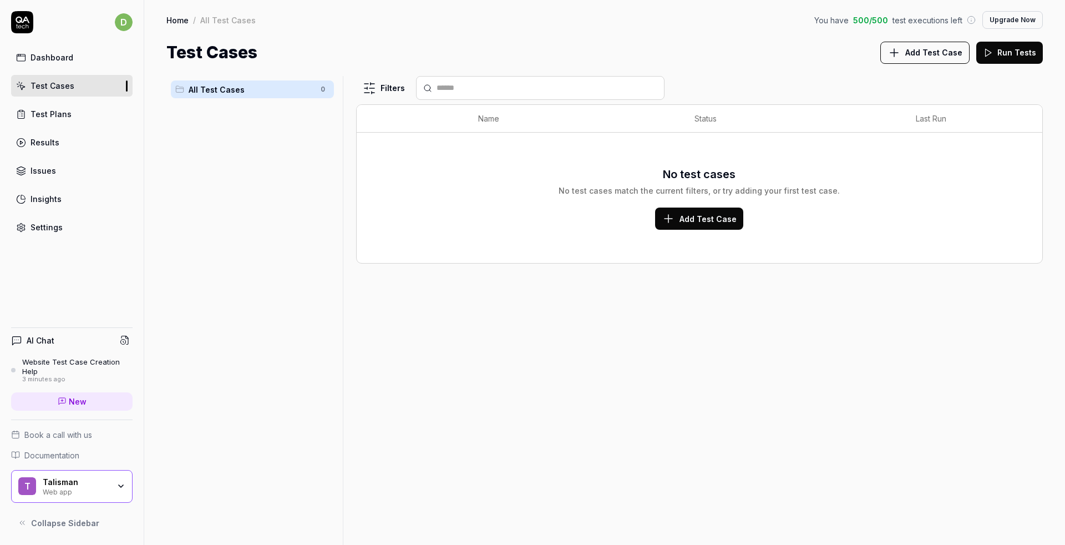
click at [35, 109] on div "Test Plans" at bounding box center [51, 114] width 41 height 12
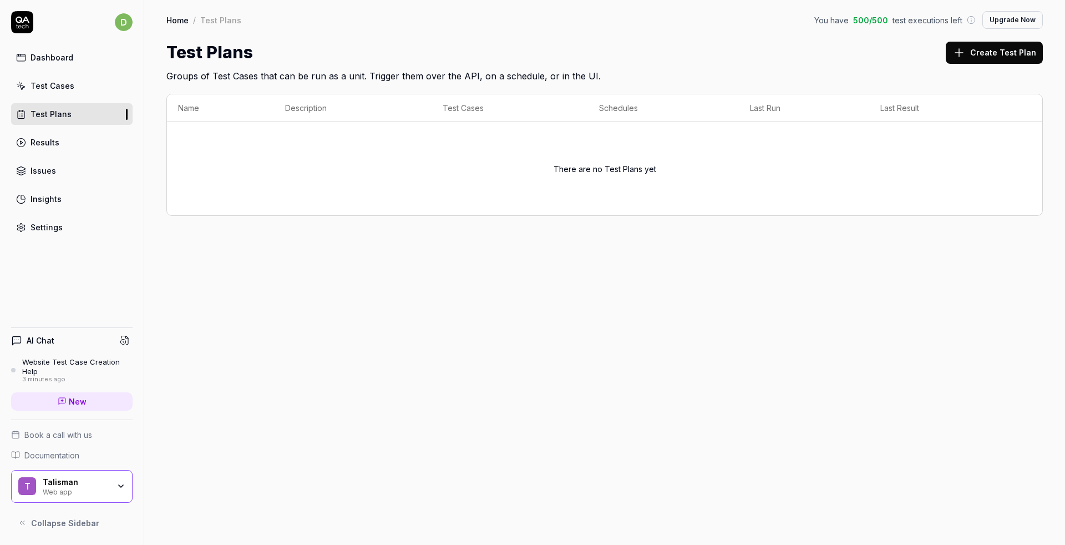
click at [55, 222] on div "Settings" at bounding box center [47, 227] width 32 height 12
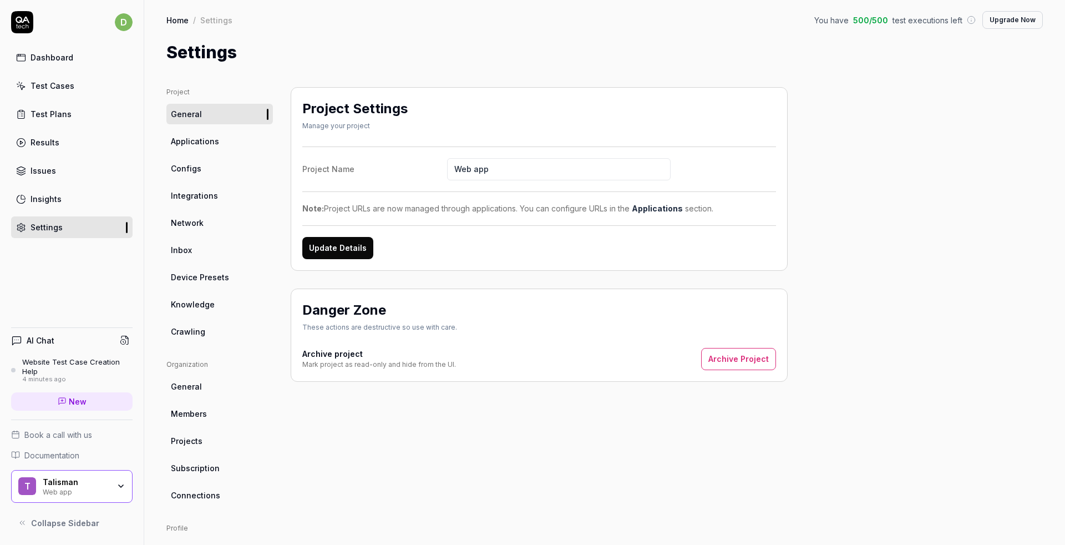
click at [39, 118] on div "Test Plans" at bounding box center [51, 114] width 41 height 12
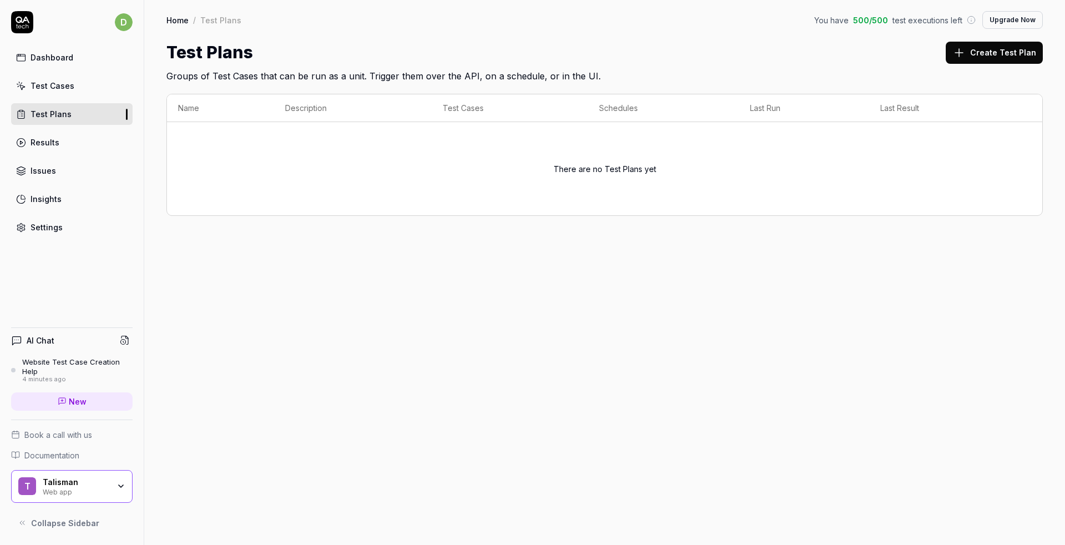
click at [55, 58] on div "Dashboard" at bounding box center [52, 58] width 43 height 12
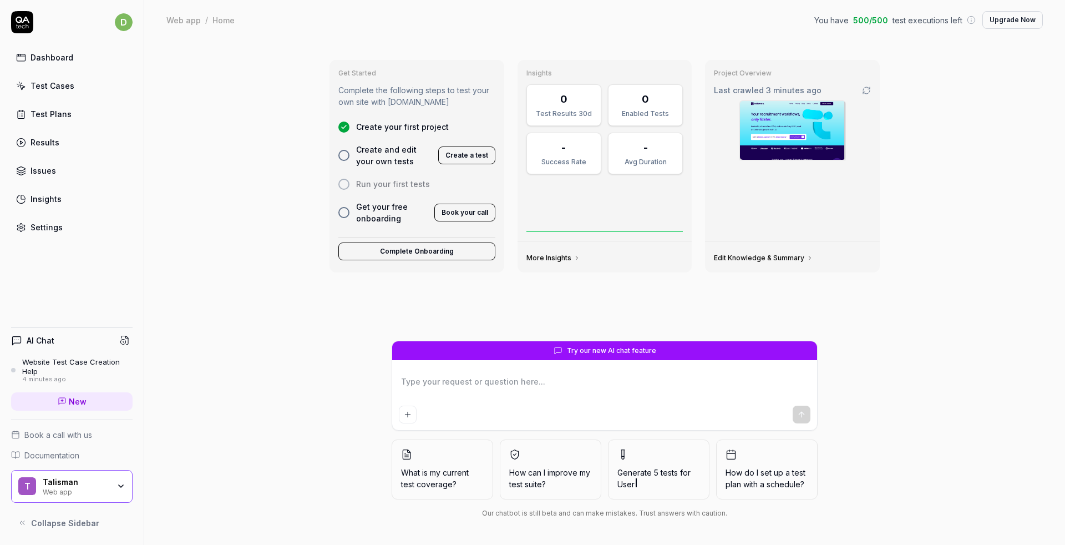
click at [572, 379] on textarea at bounding box center [605, 387] width 412 height 28
type textarea "*"
